Goal: Task Accomplishment & Management: Manage account settings

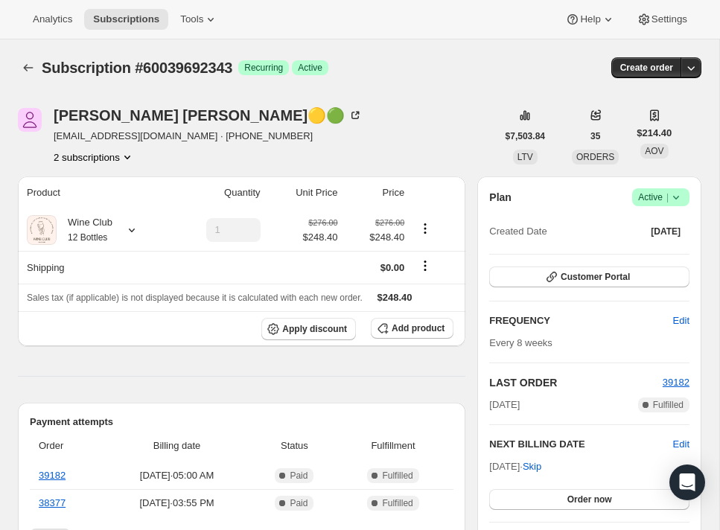
click at [682, 196] on icon at bounding box center [676, 197] width 15 height 15
click at [660, 253] on span "Cancel subscription" at bounding box center [657, 252] width 84 height 11
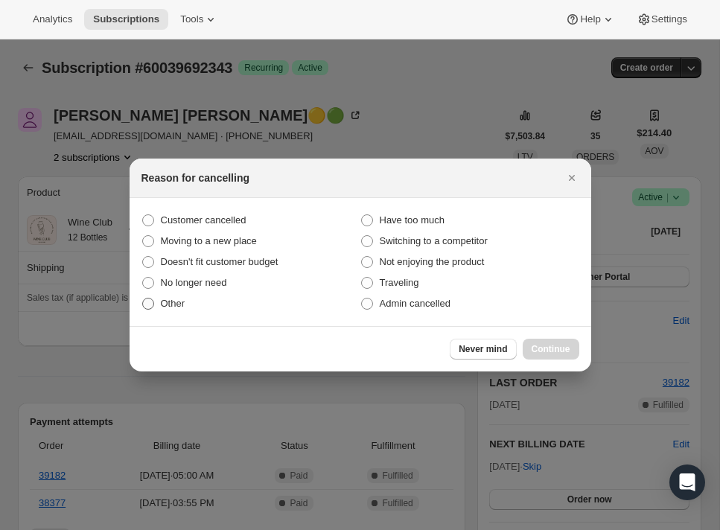
click at [152, 303] on span ":rbl:" at bounding box center [148, 304] width 12 height 12
click at [143, 299] on input "Other" at bounding box center [142, 298] width 1 height 1
radio input "true"
click at [156, 282] on label "No longer need" at bounding box center [251, 283] width 219 height 21
click at [143, 278] on input "No longer need" at bounding box center [142, 277] width 1 height 1
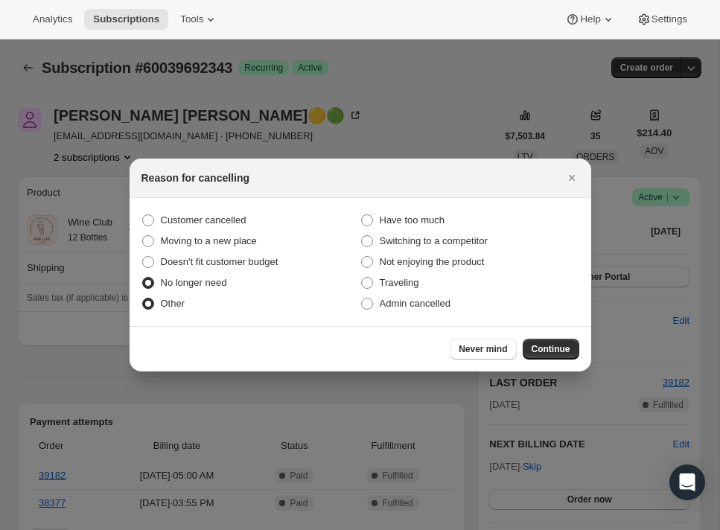
radio input "true"
radio input "false"
click at [560, 352] on span "Continue" at bounding box center [551, 349] width 39 height 12
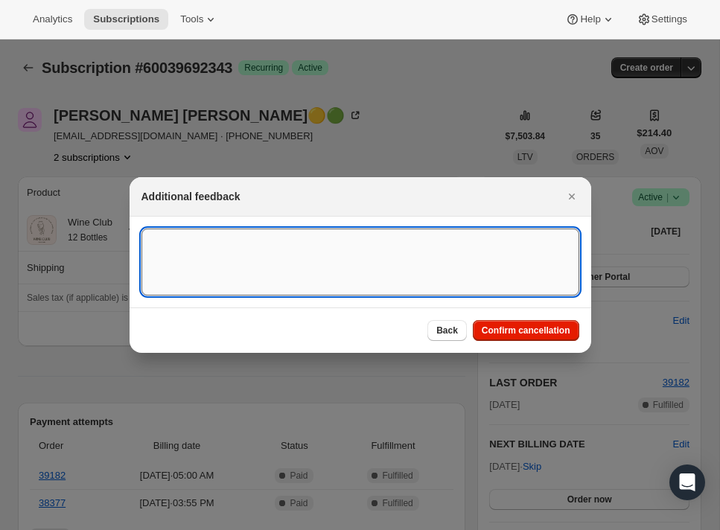
click at [221, 242] on textarea ":rbl:" at bounding box center [361, 262] width 438 height 67
type textarea "stops drinking"
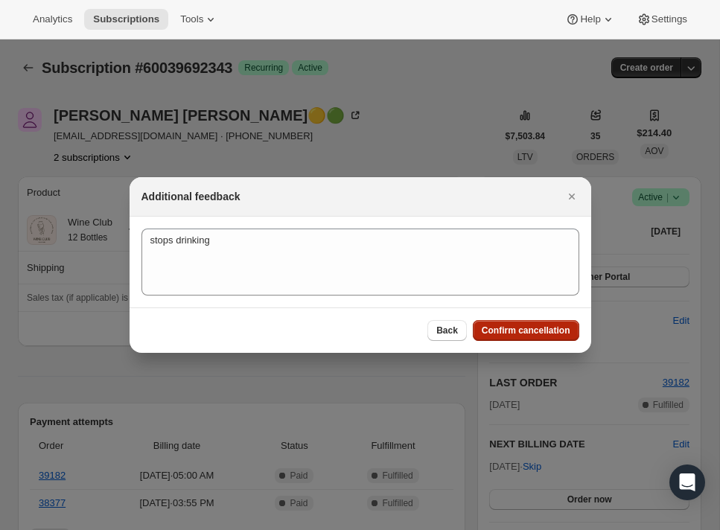
click at [495, 328] on span "Confirm cancellation" at bounding box center [526, 331] width 89 height 12
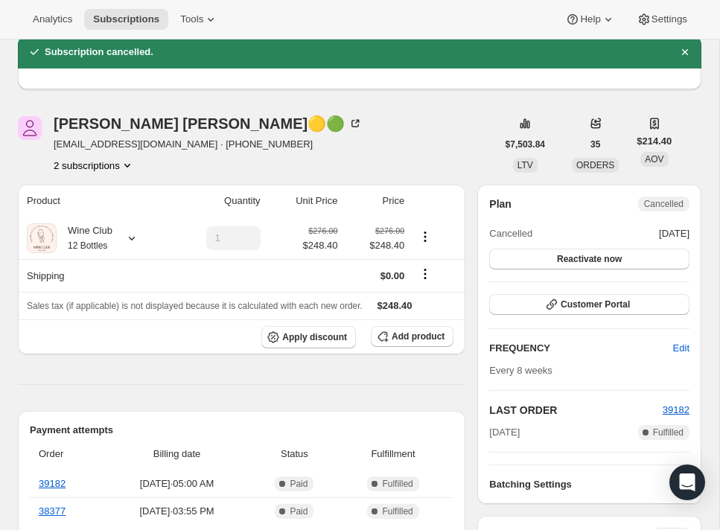
scroll to position [61, 0]
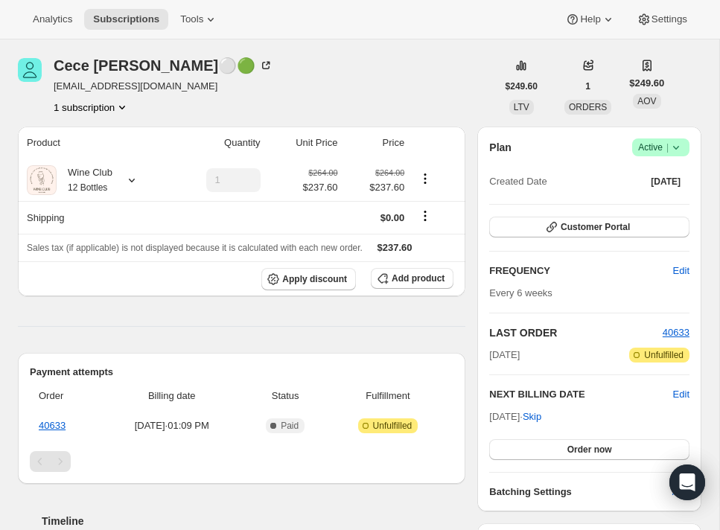
scroll to position [44, 0]
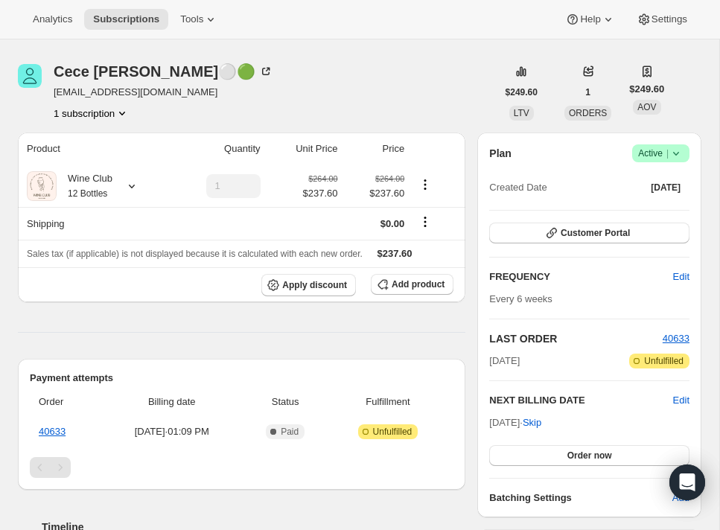
click at [678, 156] on icon at bounding box center [676, 153] width 15 height 15
click at [657, 212] on span "Cancel subscription" at bounding box center [657, 208] width 84 height 11
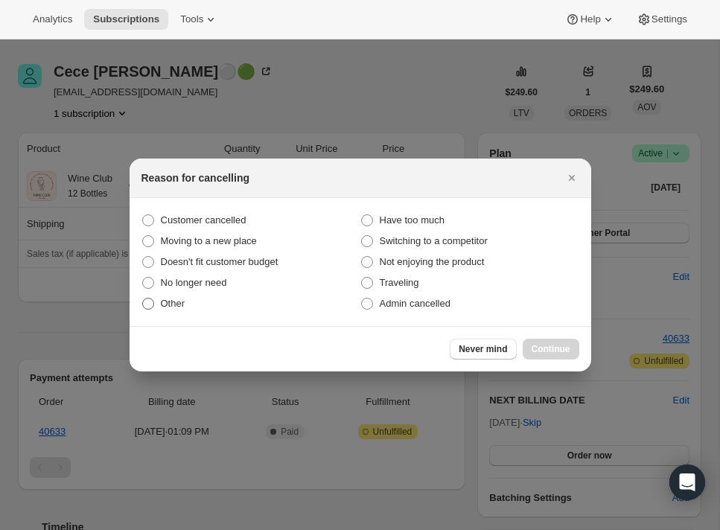
click at [145, 306] on span ":rbl:" at bounding box center [148, 304] width 12 height 12
click at [143, 299] on input "Other" at bounding box center [142, 298] width 1 height 1
radio input "true"
click at [541, 352] on span "Continue" at bounding box center [551, 349] width 39 height 12
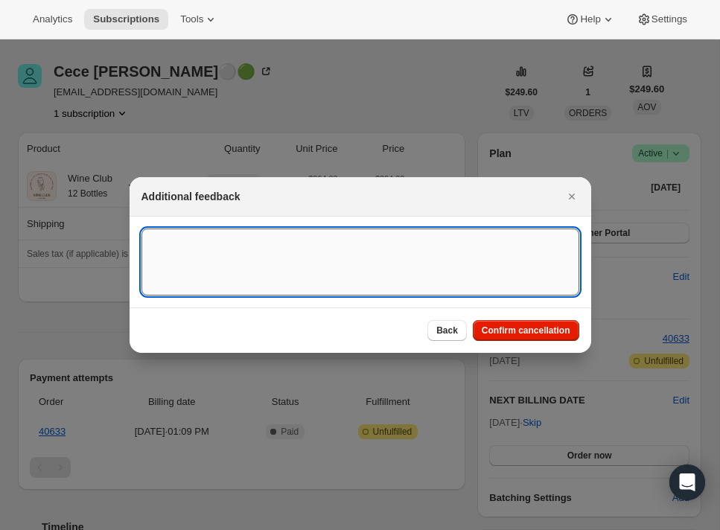
click at [221, 248] on textarea ":rbl:" at bounding box center [361, 262] width 438 height 67
type textarea "only signed up to visit the winery"
click at [497, 327] on span "Confirm cancellation" at bounding box center [526, 331] width 89 height 12
